Goal: Information Seeking & Learning: Check status

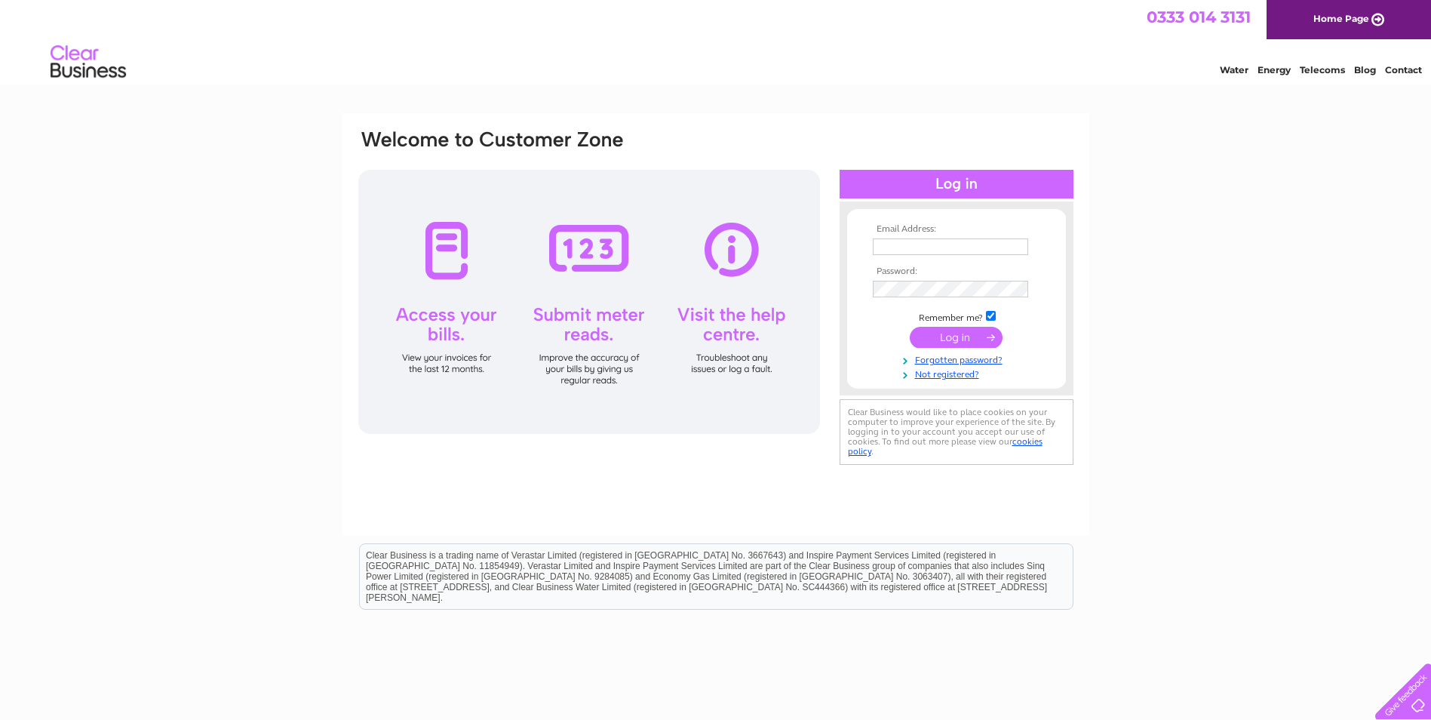
type input "eleanor.walker@titanplus.co.uk"
click at [955, 339] on input "submit" at bounding box center [956, 337] width 93 height 21
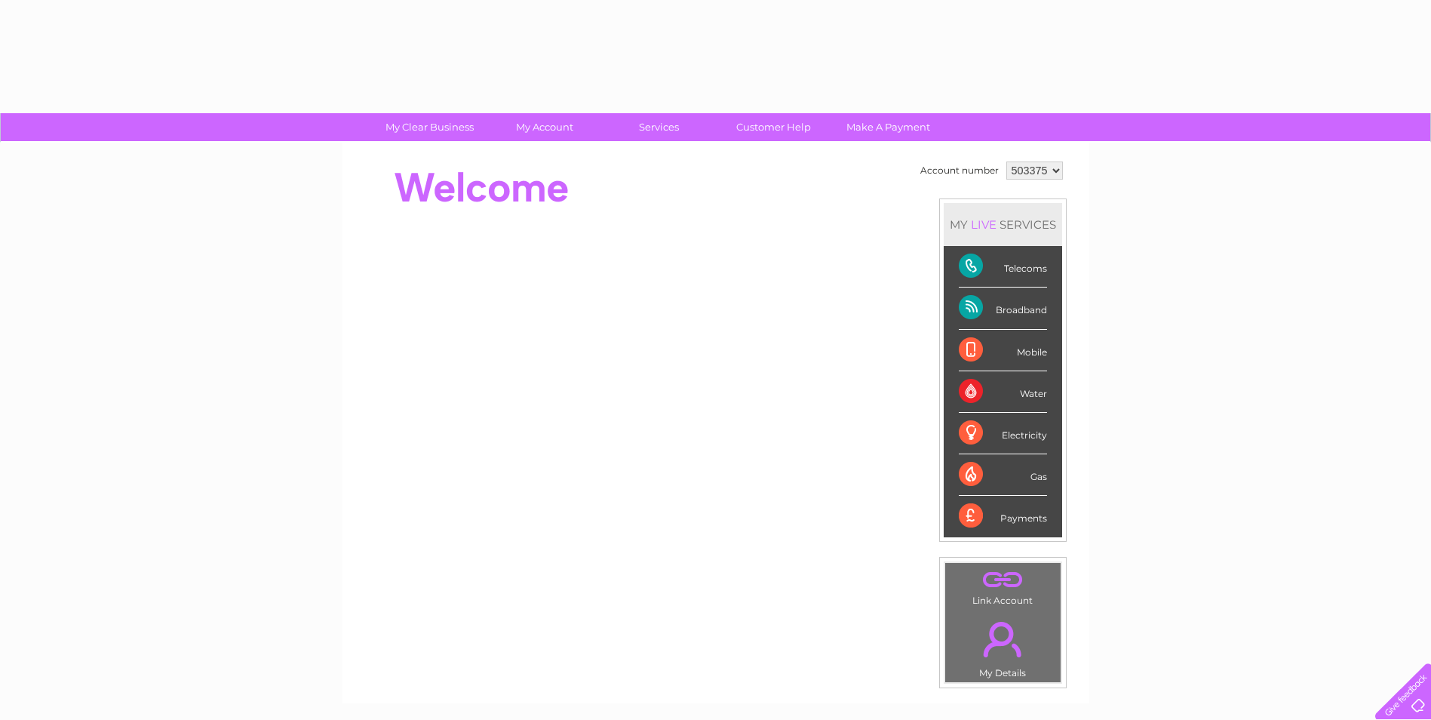
click at [965, 342] on div "Mobile" at bounding box center [1003, 350] width 88 height 41
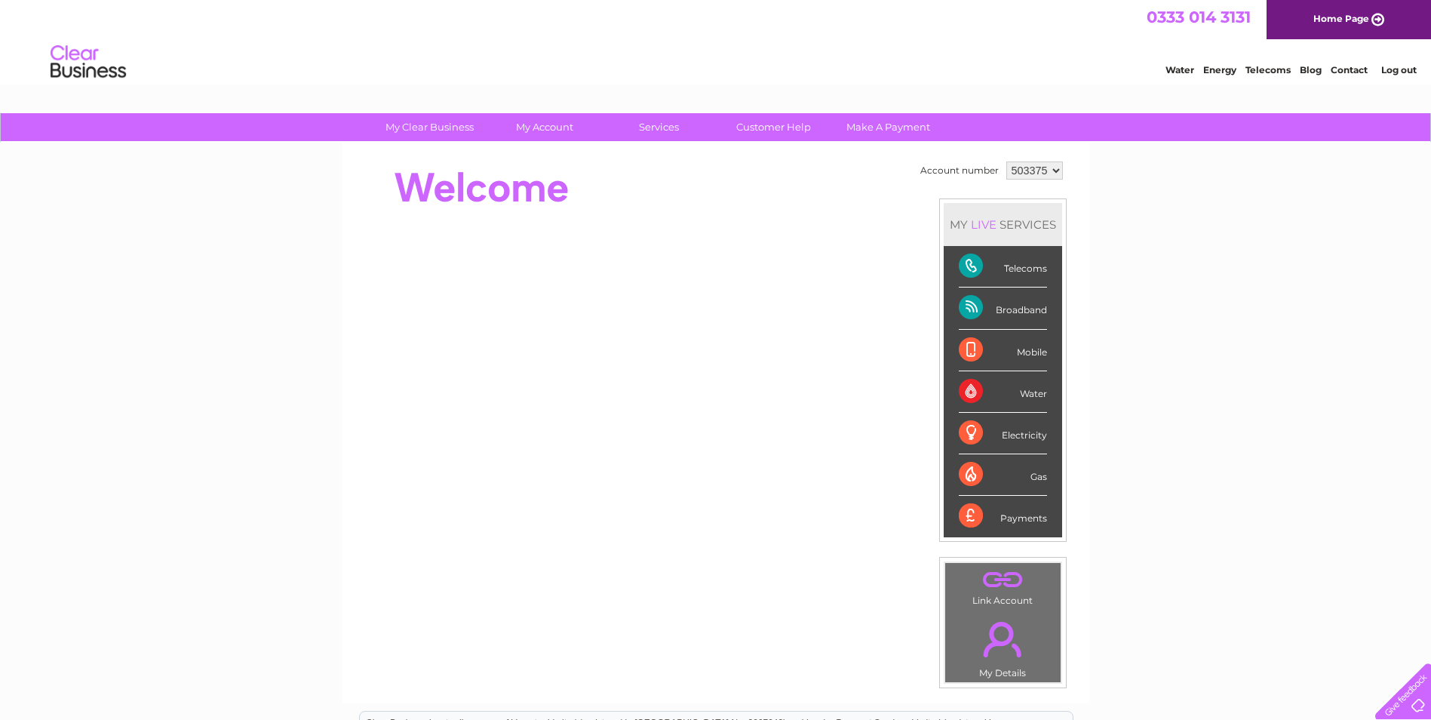
click at [952, 343] on li "Mobile" at bounding box center [1003, 350] width 118 height 41
click at [973, 339] on div "Mobile" at bounding box center [1003, 350] width 88 height 41
click at [1195, 312] on div "My Clear Business Login Details My Details My Preferences Link Account My Accou…" at bounding box center [715, 537] width 1431 height 848
click at [986, 269] on div "Telecoms" at bounding box center [1003, 266] width 88 height 41
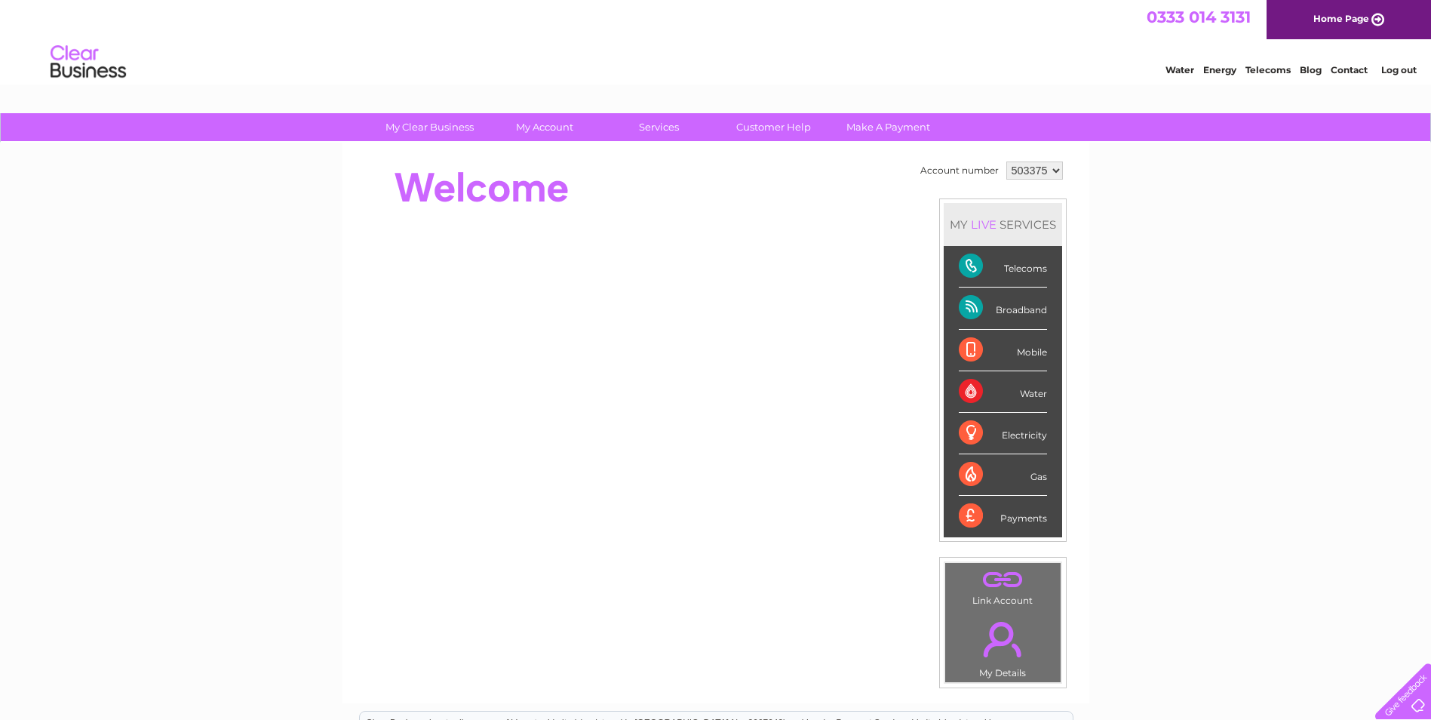
click at [1021, 276] on div "Telecoms" at bounding box center [1003, 266] width 88 height 41
click at [1077, 175] on div "Account number 503375 905142 MY LIVE SERVICES Telecoms Broadband Mobile Water E…" at bounding box center [715, 423] width 747 height 561
click at [1048, 161] on select "503375 905142" at bounding box center [1034, 170] width 57 height 18
click at [1045, 177] on select "503375 905142" at bounding box center [1034, 170] width 57 height 18
click at [1044, 184] on td "Account number 503375 905142 MY LIVE SERVICES Telecoms Broadband Mobile Water E…" at bounding box center [992, 423] width 150 height 530
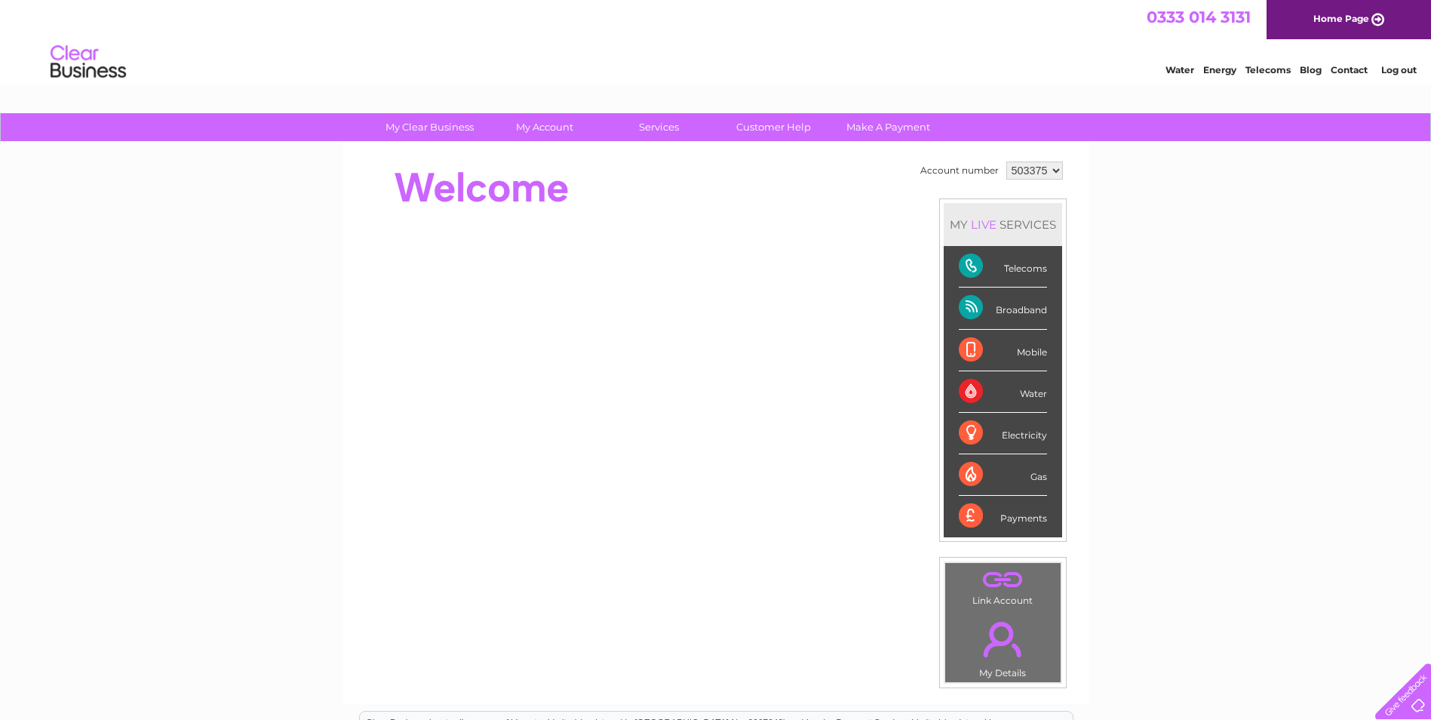
click at [1052, 167] on select "503375 905142" at bounding box center [1034, 170] width 57 height 18
click at [1049, 173] on select "503375 905142" at bounding box center [1034, 170] width 57 height 18
select select "905142"
click at [1006, 161] on select "503375 905142" at bounding box center [1034, 170] width 57 height 18
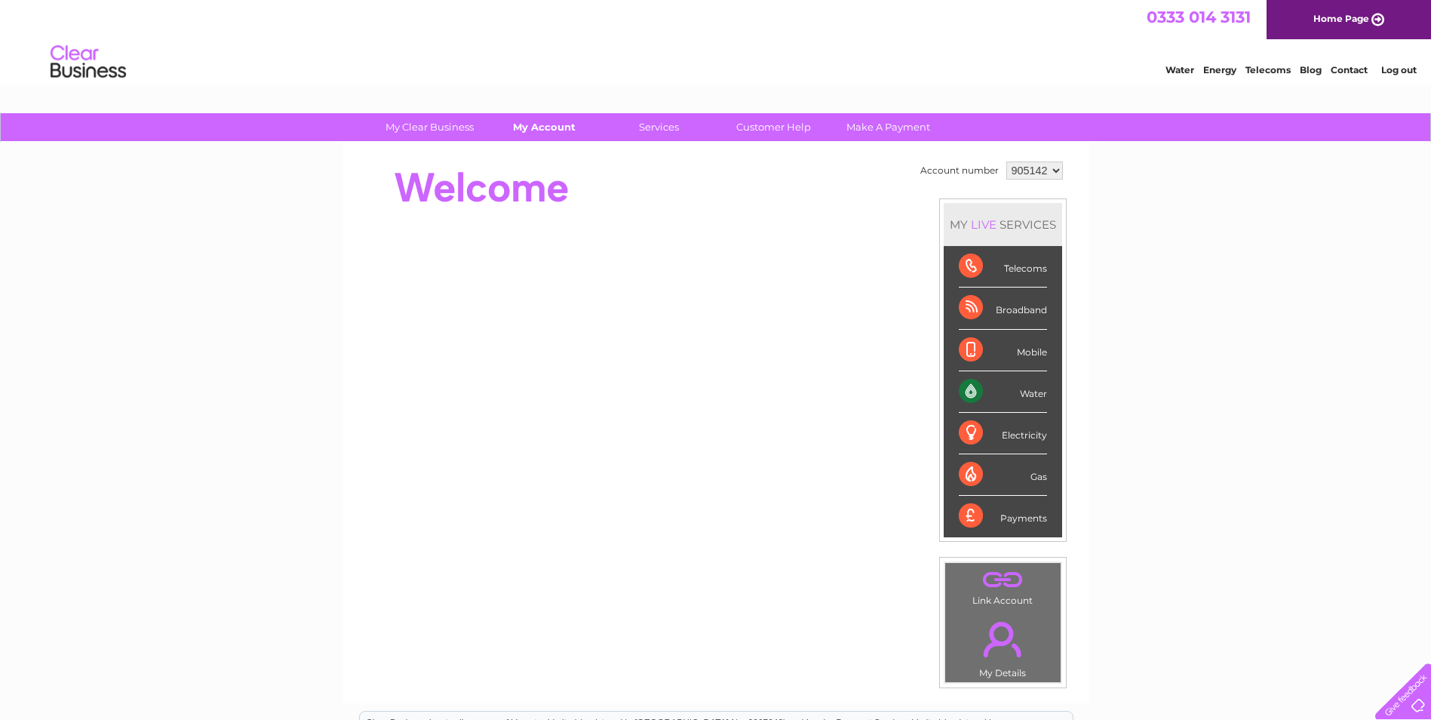
click at [538, 126] on link "My Account" at bounding box center [544, 127] width 124 height 28
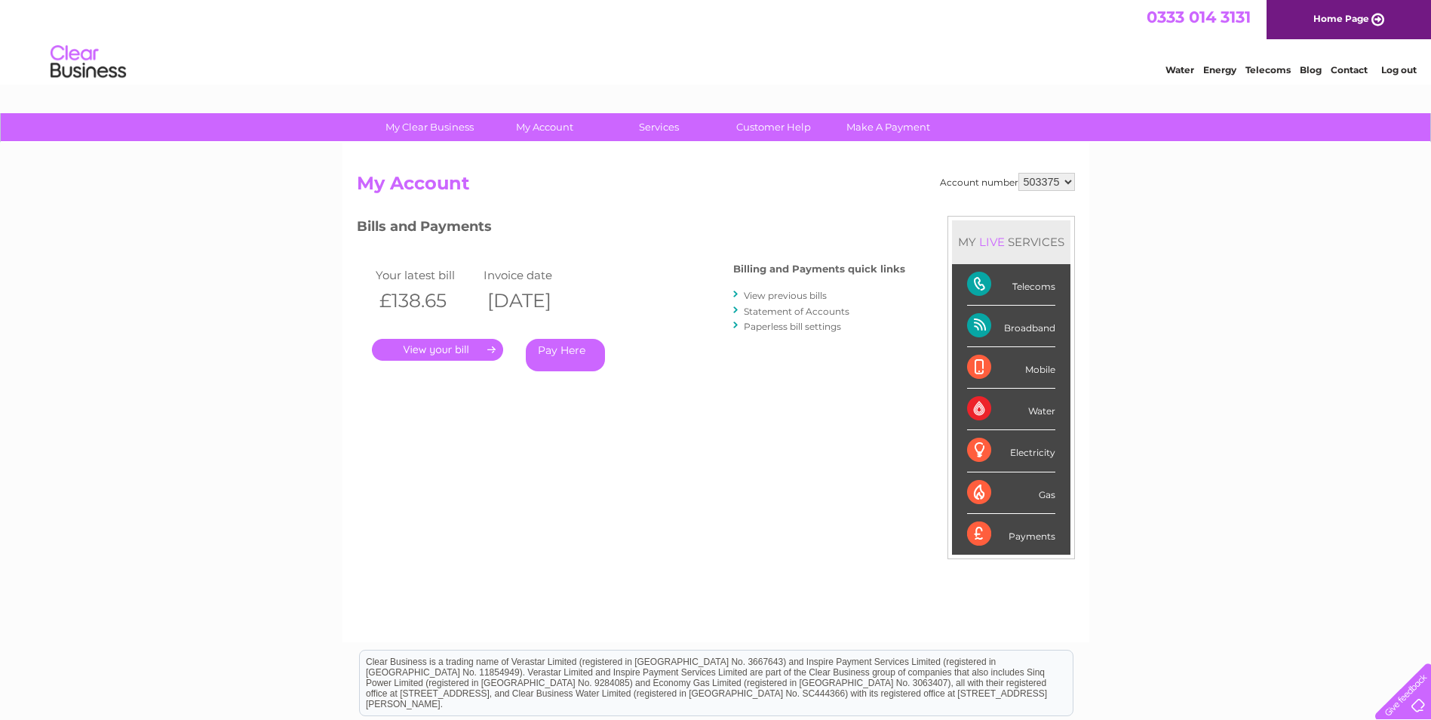
click at [560, 161] on div "Account number 503375 905142 My Account MY LIVE SERVICES Telecoms Broadband Mob…" at bounding box center [715, 392] width 747 height 499
click at [572, 158] on div "Account number 503375 905142 My Account MY LIVE SERVICES Telecoms Broadband Mob…" at bounding box center [715, 392] width 747 height 499
click at [500, 161] on div "Account number 503375 905142 My Account MY LIVE SERVICES Telecoms Broadband Mob…" at bounding box center [715, 392] width 747 height 499
click at [468, 339] on link "." at bounding box center [437, 350] width 131 height 22
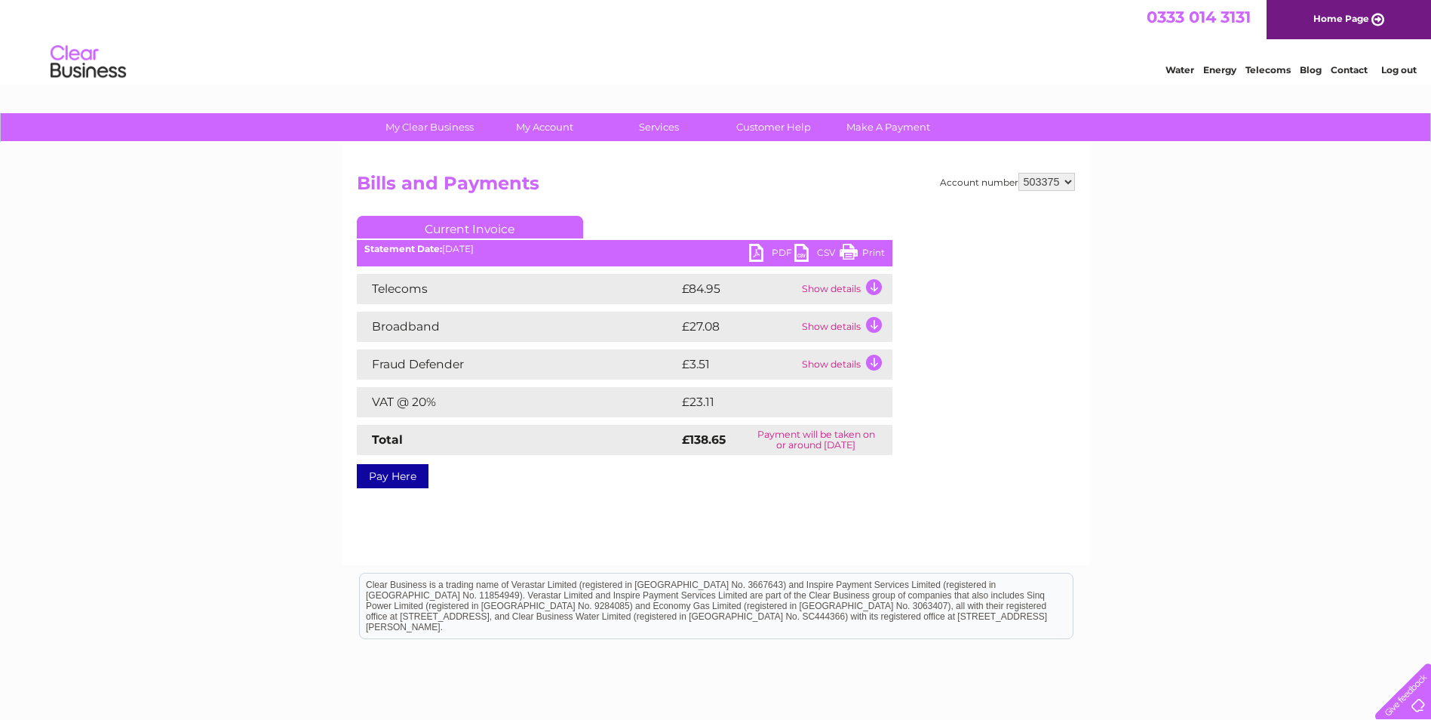
click at [466, 353] on td "Fraud Defender" at bounding box center [517, 364] width 321 height 30
click at [868, 291] on td "Show details" at bounding box center [845, 289] width 94 height 30
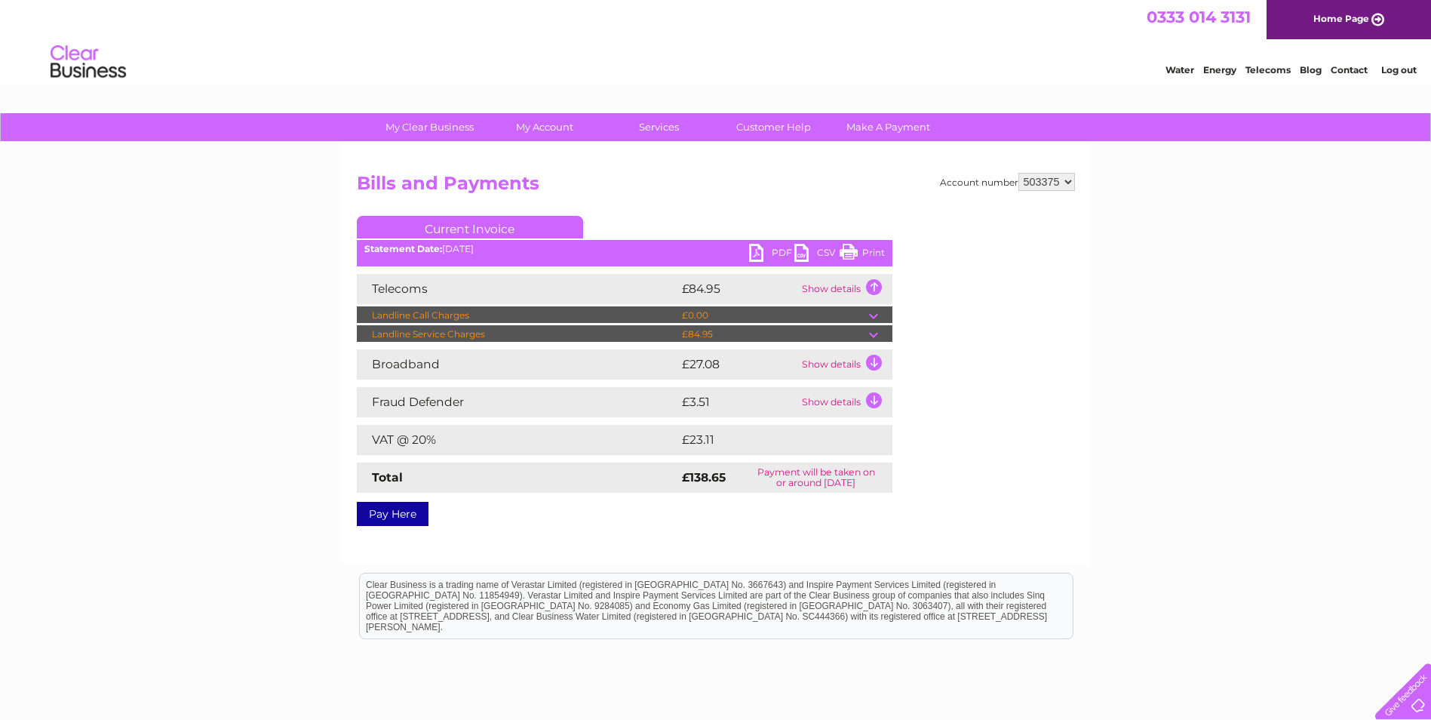
click at [1347, 67] on link "Contact" at bounding box center [1349, 69] width 37 height 11
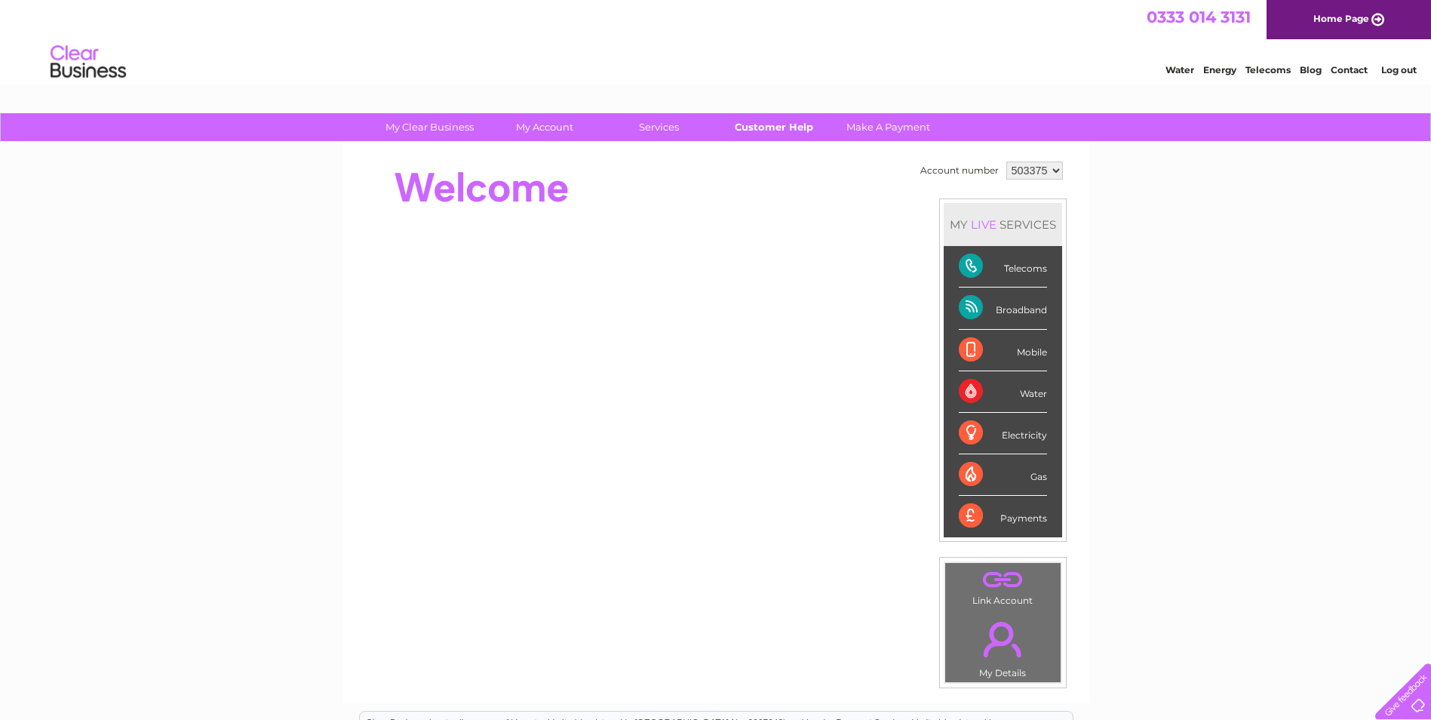
click at [774, 128] on link "Customer Help" at bounding box center [773, 127] width 124 height 28
